Goal: Task Accomplishment & Management: Use online tool/utility

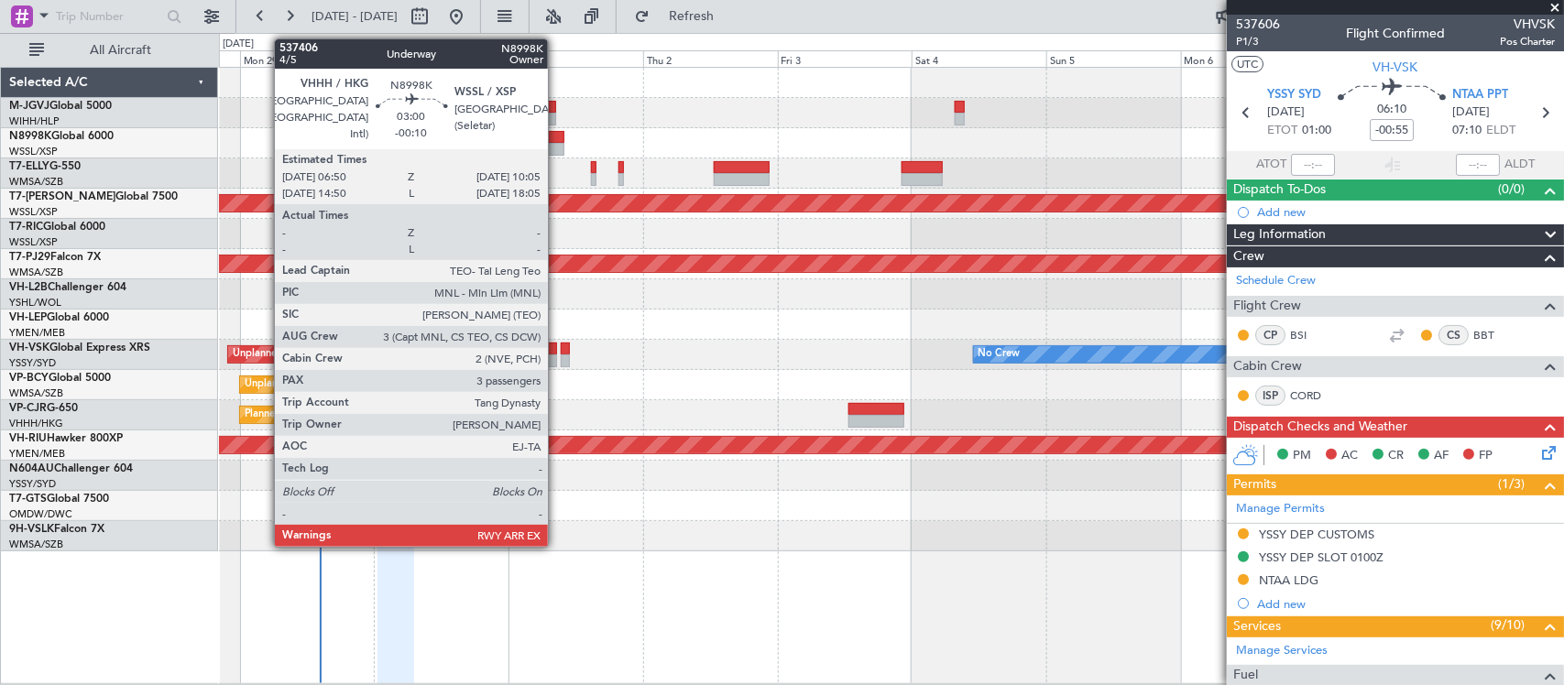
click at [557, 137] on div at bounding box center [555, 137] width 18 height 13
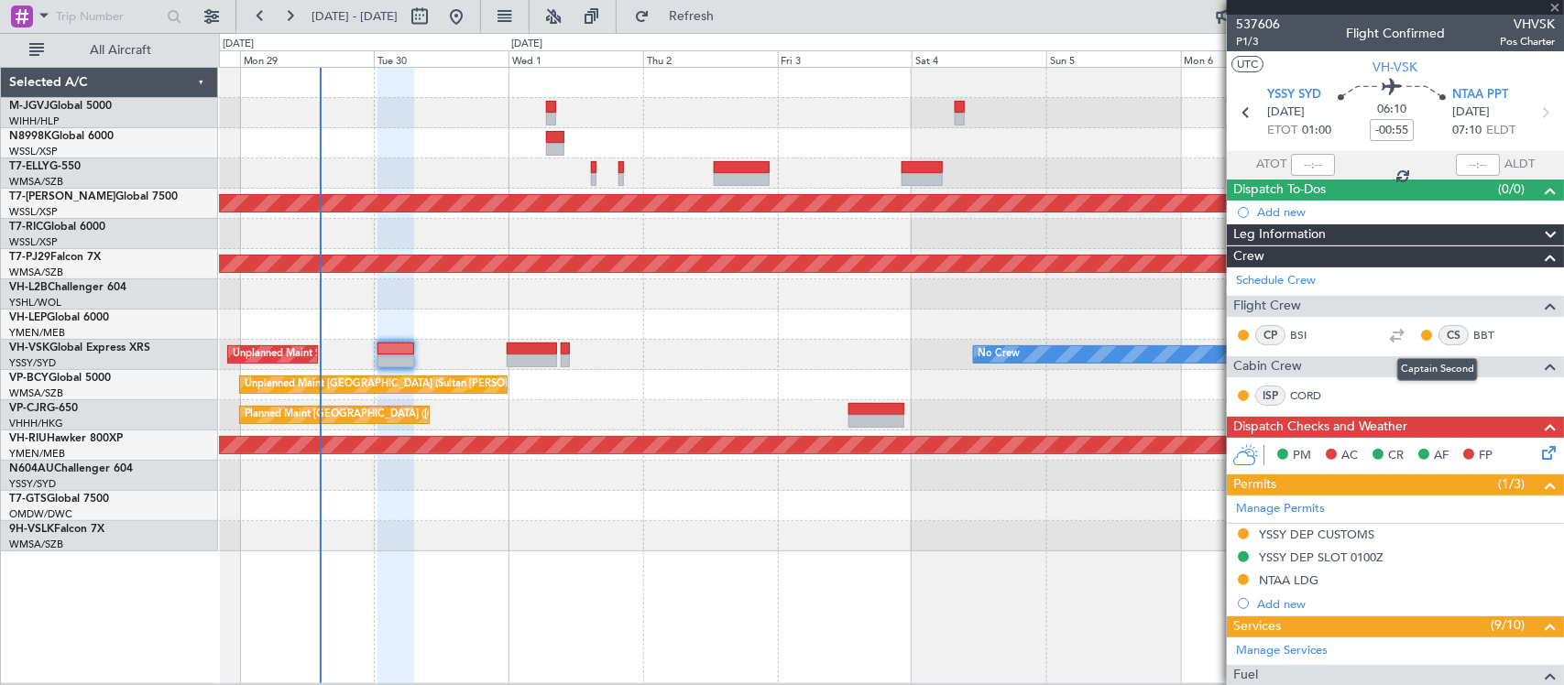
type input "-00:10"
type input "3"
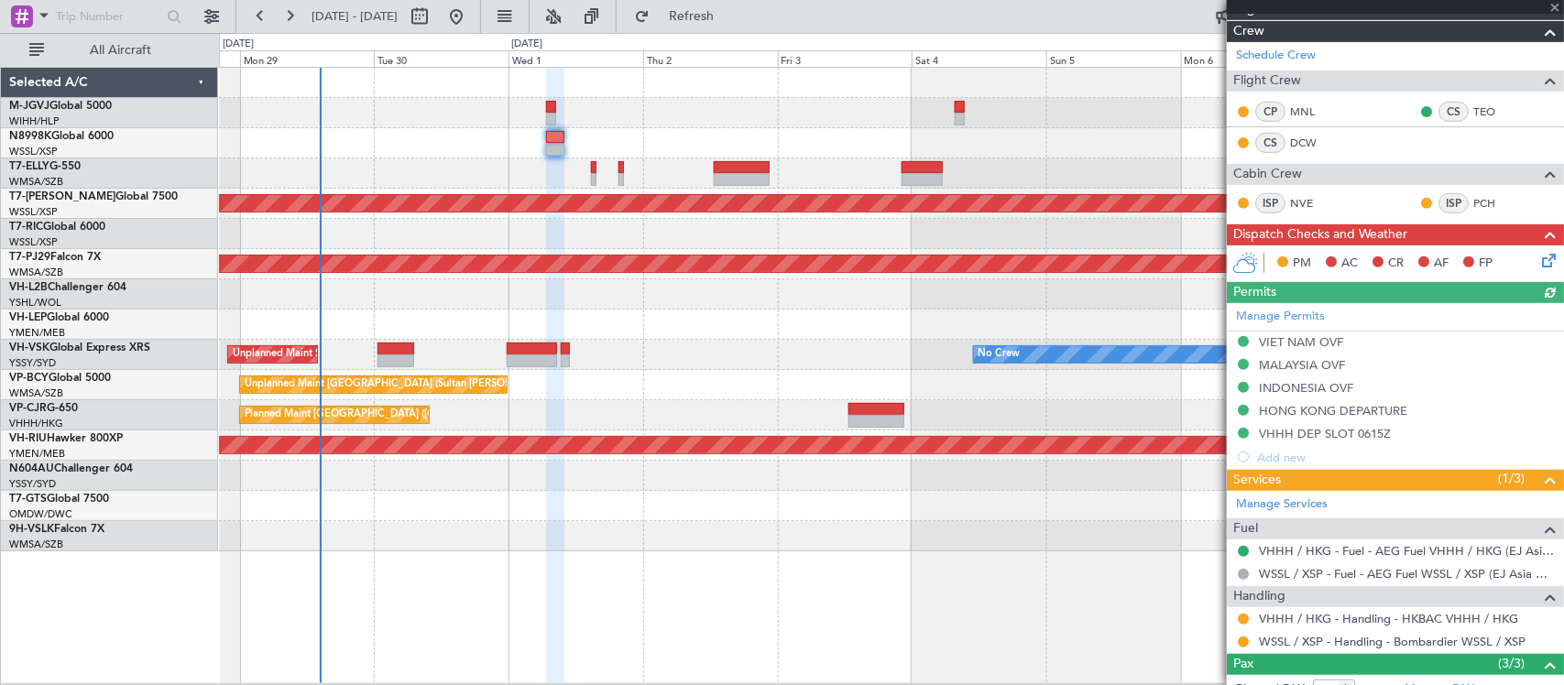
scroll to position [394, 0]
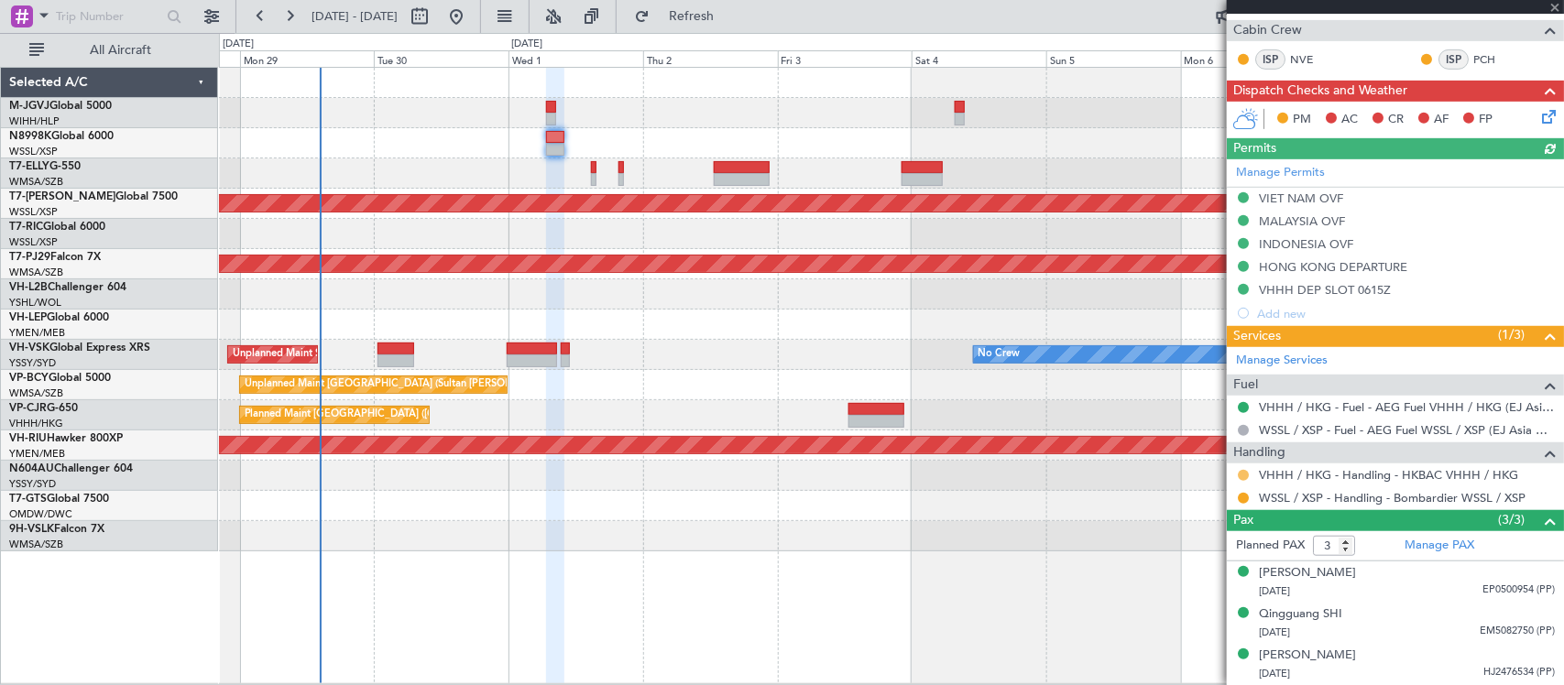
click at [1246, 473] on button at bounding box center [1242, 475] width 11 height 11
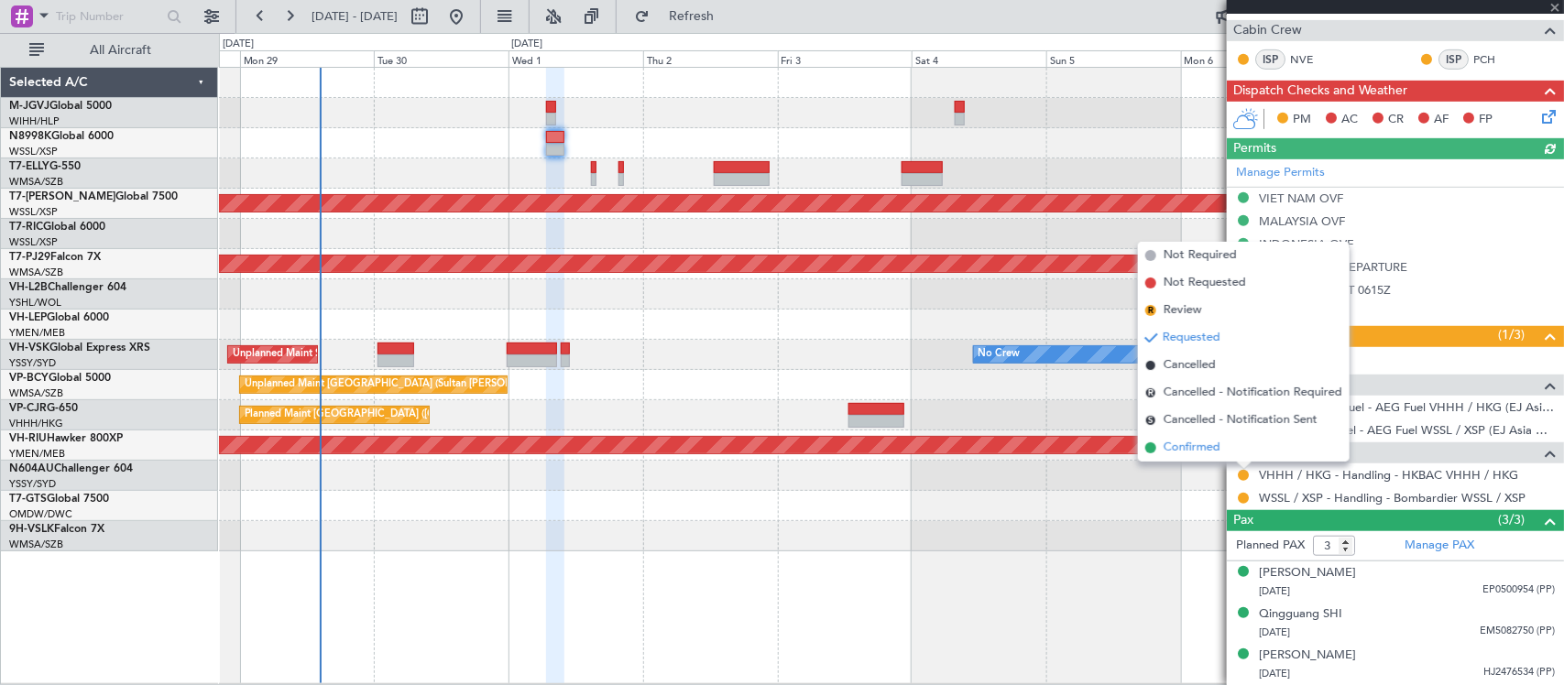
click at [1223, 450] on li "Confirmed" at bounding box center [1244, 447] width 212 height 27
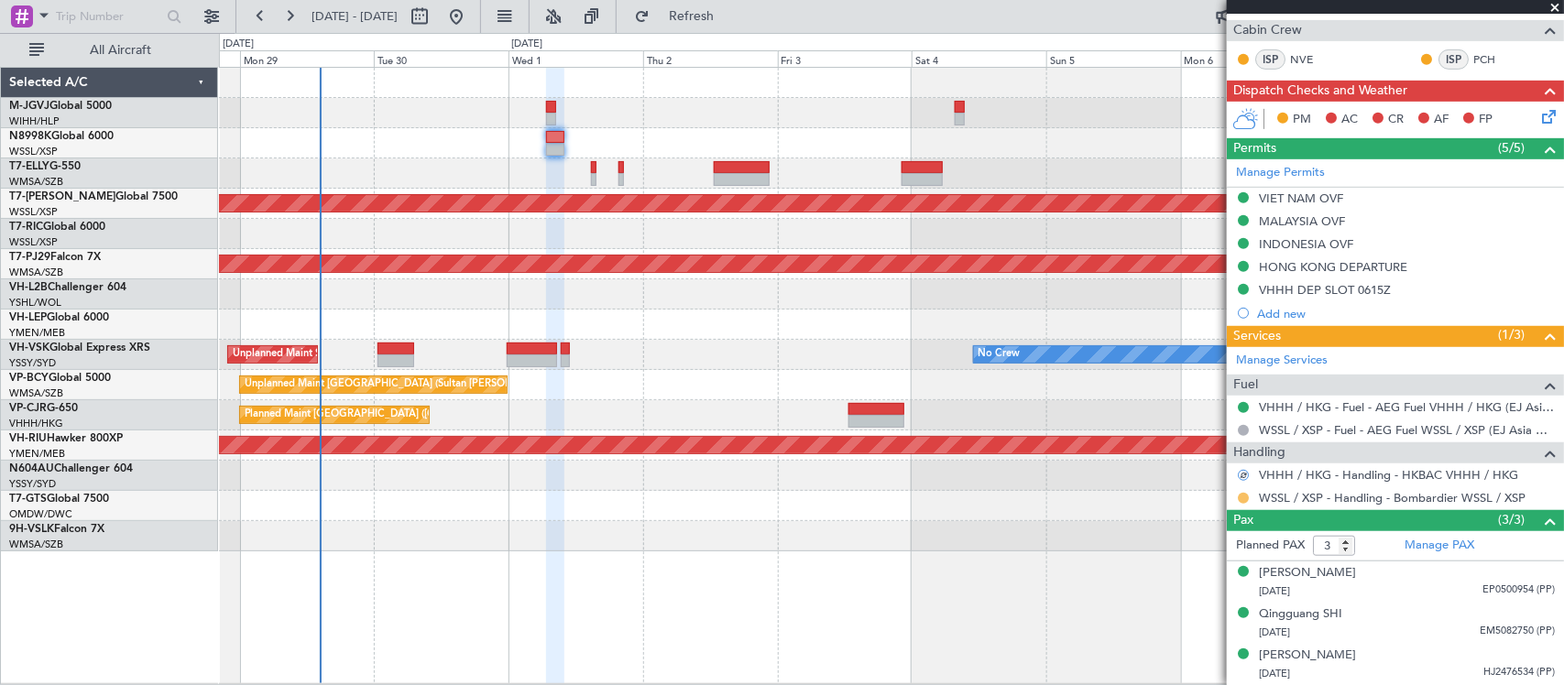
click at [1241, 497] on button at bounding box center [1242, 498] width 11 height 11
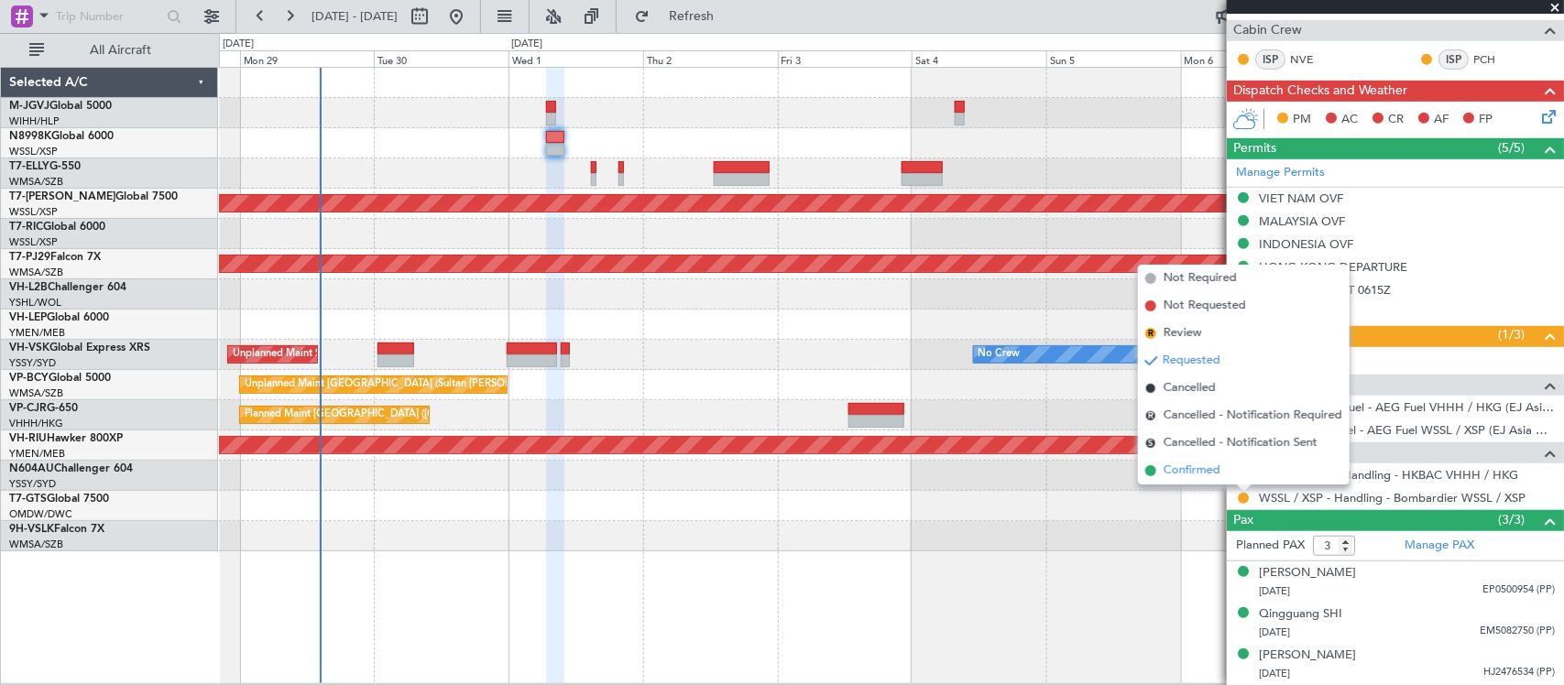
click at [1241, 467] on li "Confirmed" at bounding box center [1244, 470] width 212 height 27
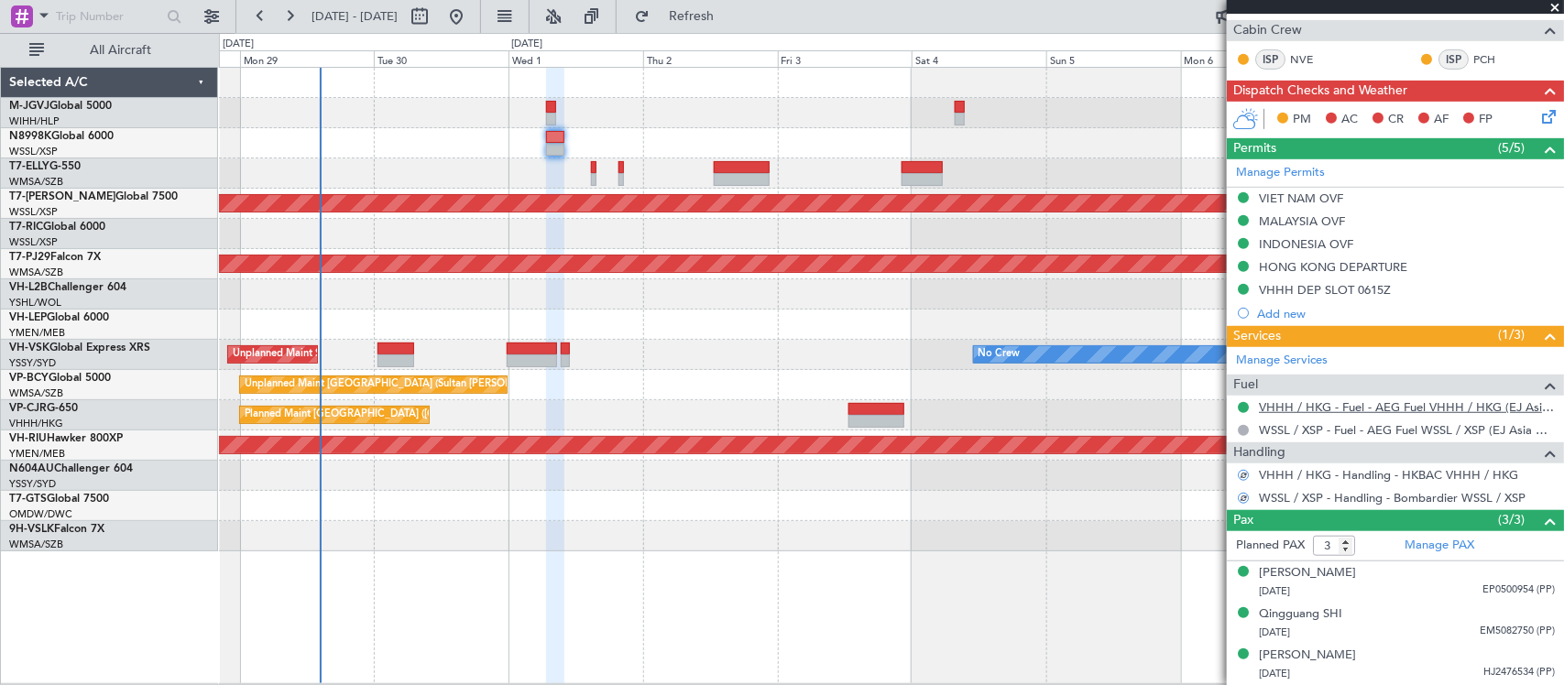
scroll to position [0, 0]
